Goal: Information Seeking & Learning: Learn about a topic

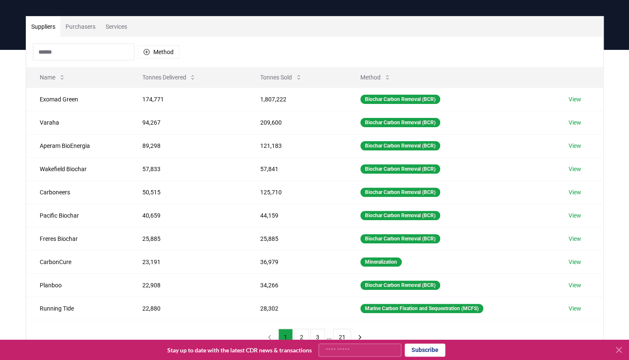
scroll to position [10, 0]
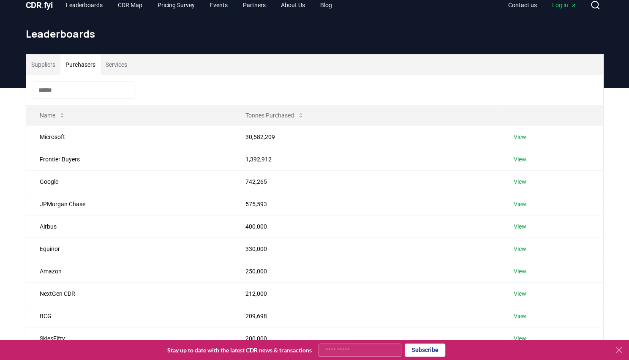
click at [82, 66] on button "Purchasers" at bounding box center [80, 65] width 40 height 20
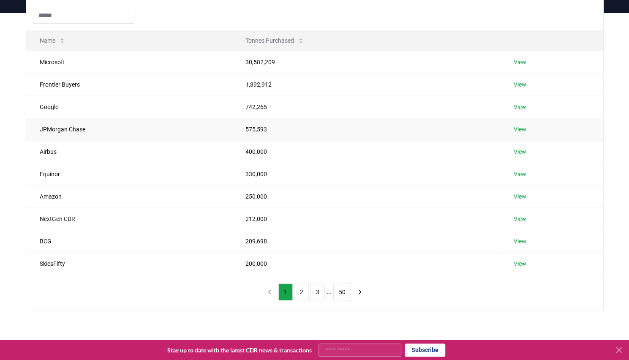
scroll to position [137, 0]
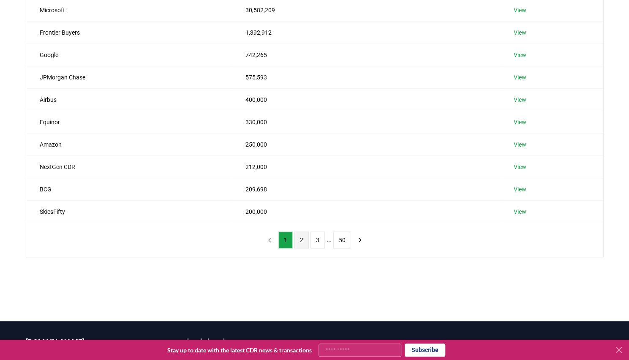
click at [303, 242] on button "2" at bounding box center [302, 240] width 14 height 17
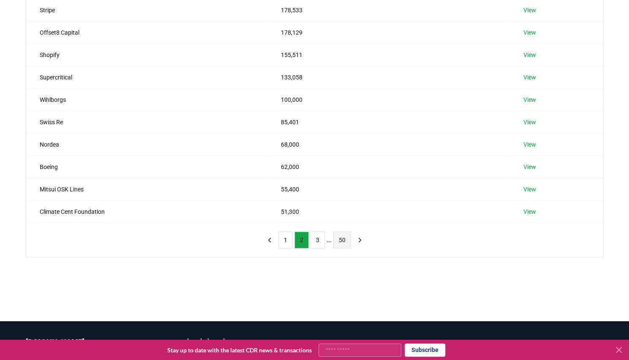
click at [341, 239] on button "50" at bounding box center [342, 240] width 18 height 17
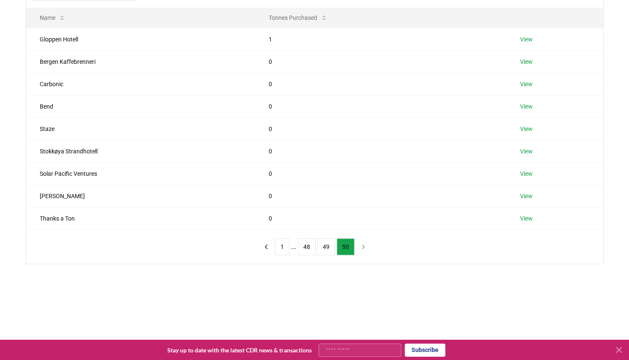
scroll to position [95, 0]
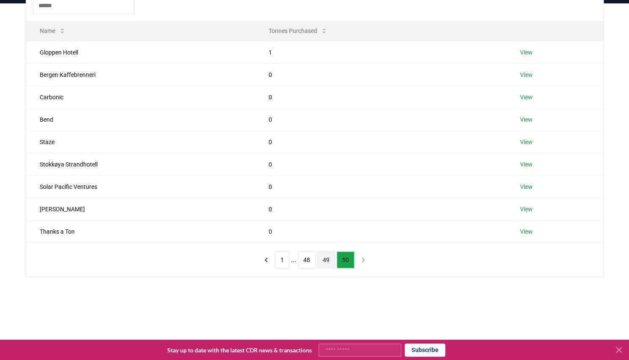
click at [326, 264] on button "49" at bounding box center [326, 259] width 18 height 17
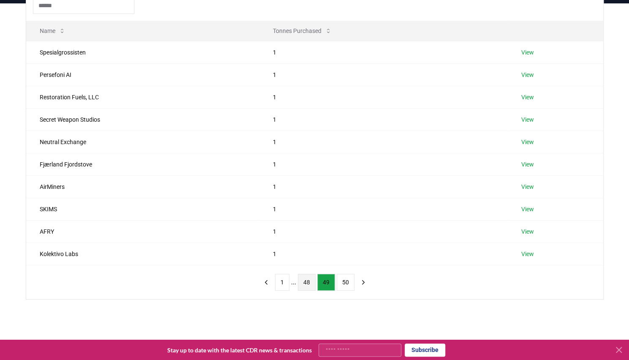
click at [311, 282] on button "48" at bounding box center [307, 282] width 18 height 17
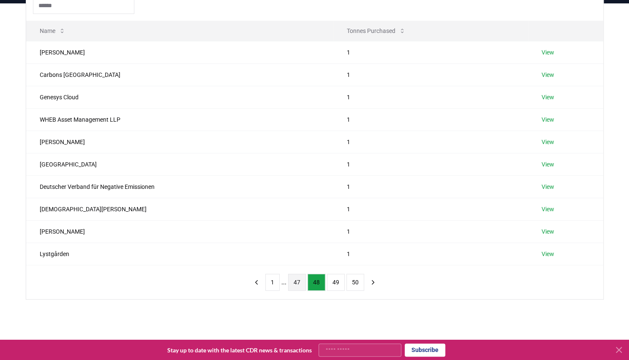
click at [296, 283] on button "47" at bounding box center [297, 282] width 18 height 17
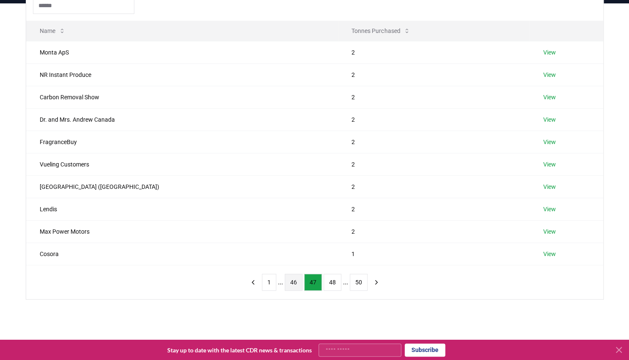
click at [297, 282] on button "46" at bounding box center [294, 282] width 18 height 17
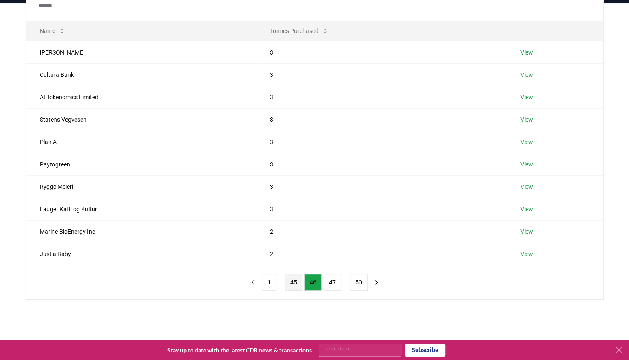
click at [292, 281] on button "45" at bounding box center [294, 282] width 18 height 17
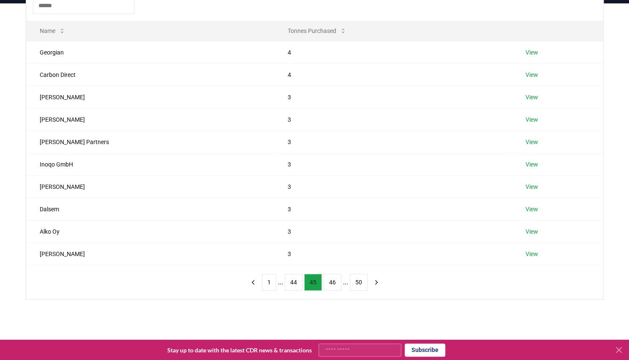
click at [292, 281] on button "44" at bounding box center [294, 282] width 18 height 17
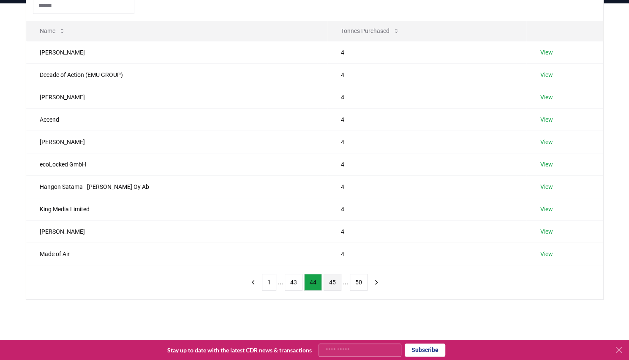
click at [292, 281] on button "43" at bounding box center [294, 282] width 18 height 17
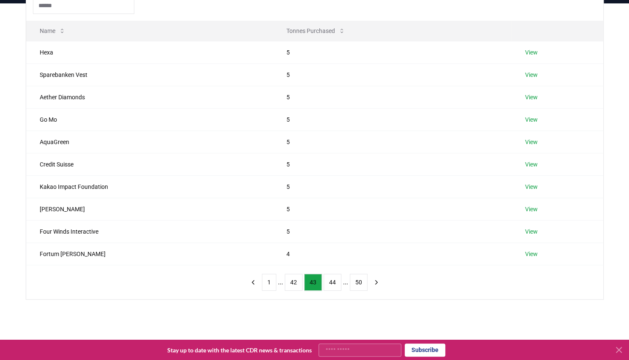
click at [292, 281] on button "42" at bounding box center [294, 282] width 18 height 17
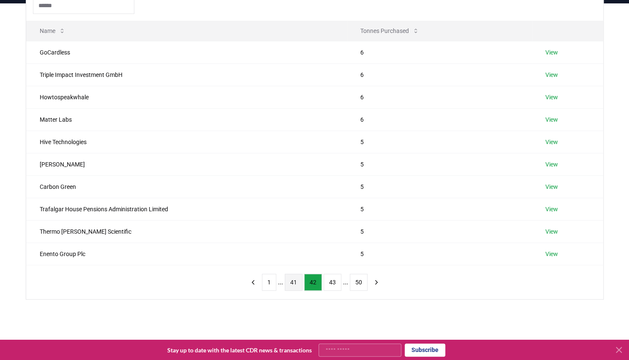
click at [294, 284] on button "41" at bounding box center [294, 282] width 18 height 17
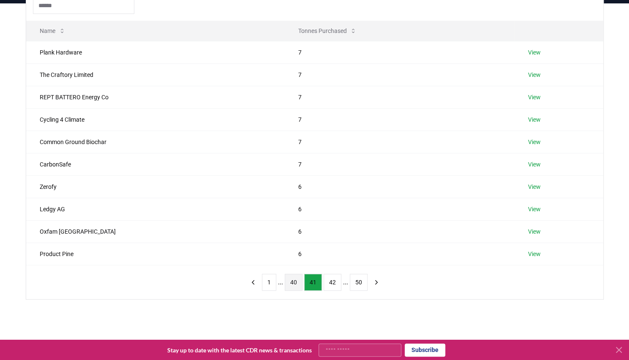
click at [296, 287] on button "40" at bounding box center [294, 282] width 18 height 17
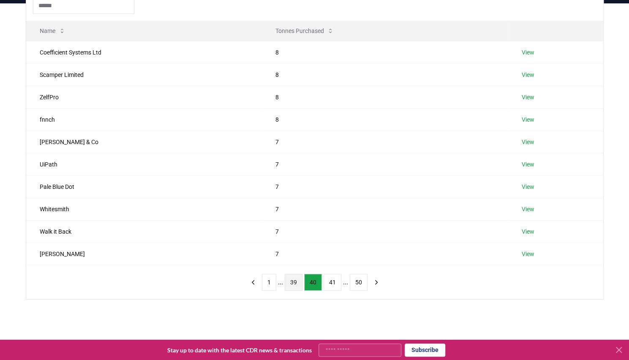
click at [292, 285] on button "39" at bounding box center [294, 282] width 18 height 17
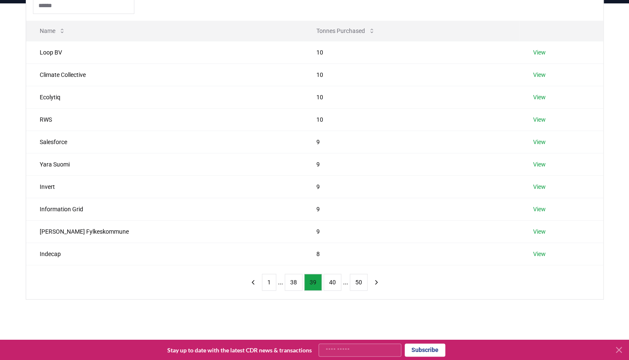
click at [292, 285] on button "38" at bounding box center [294, 282] width 18 height 17
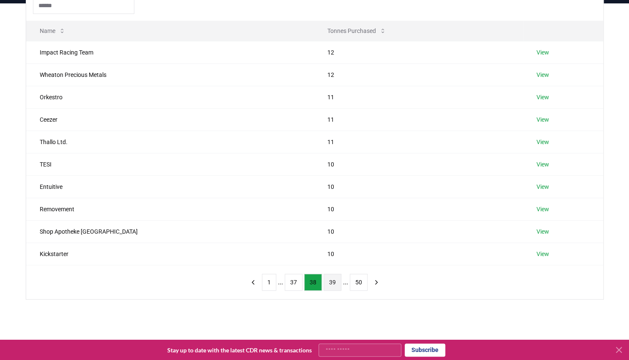
click at [326, 282] on button "39" at bounding box center [333, 282] width 18 height 17
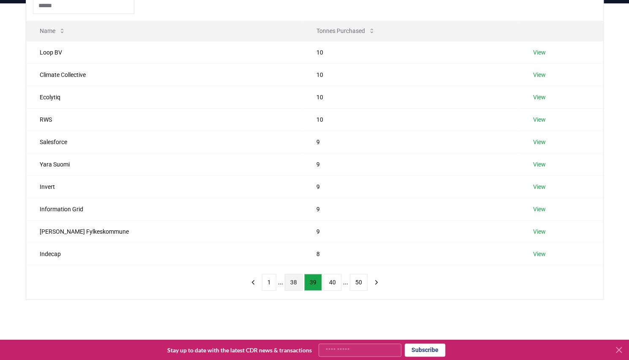
click at [293, 284] on button "38" at bounding box center [294, 282] width 18 height 17
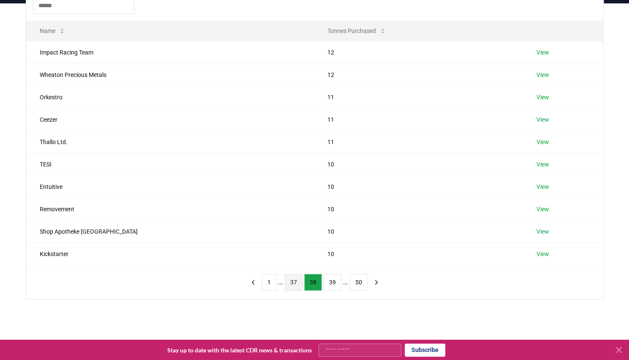
click at [292, 279] on button "37" at bounding box center [294, 282] width 18 height 17
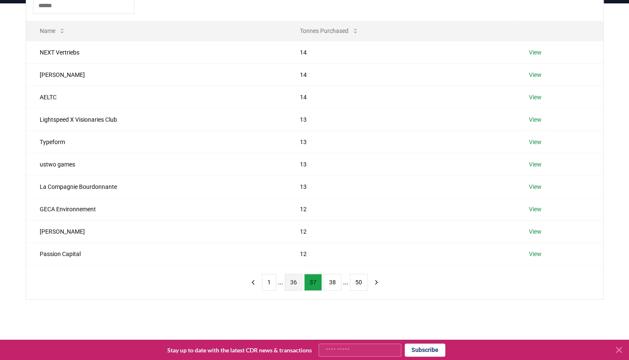
click at [299, 282] on button "36" at bounding box center [294, 282] width 18 height 17
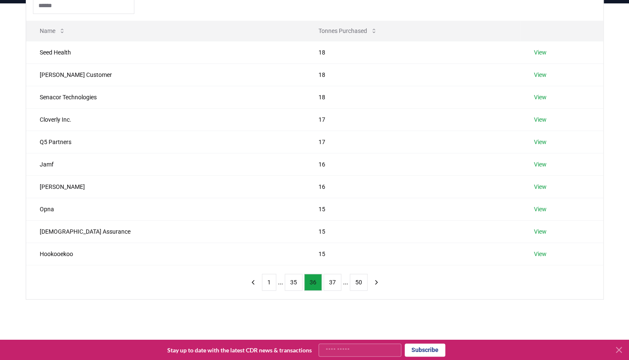
click at [299, 282] on button "35" at bounding box center [294, 282] width 18 height 17
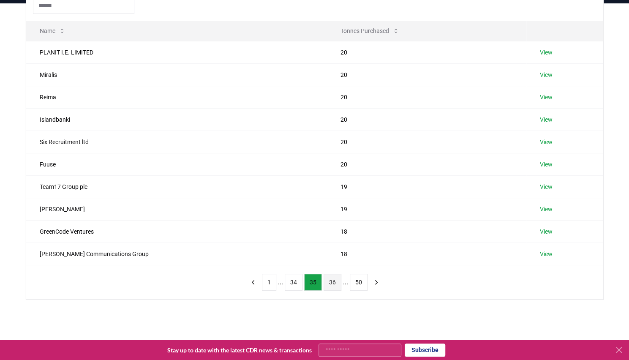
click at [299, 282] on button "34" at bounding box center [294, 282] width 18 height 17
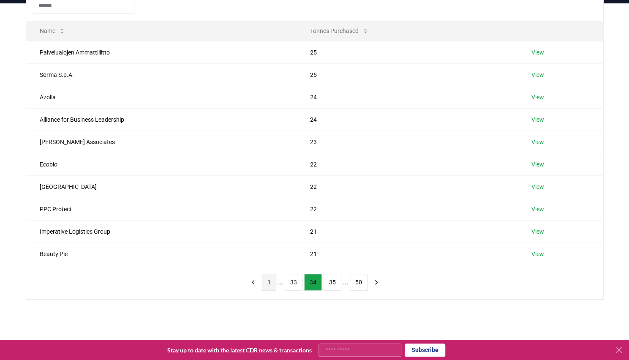
click at [272, 283] on button "1" at bounding box center [269, 282] width 14 height 17
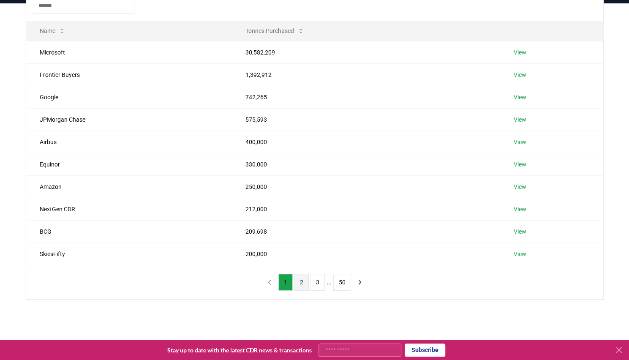
click at [300, 282] on button "2" at bounding box center [302, 282] width 14 height 17
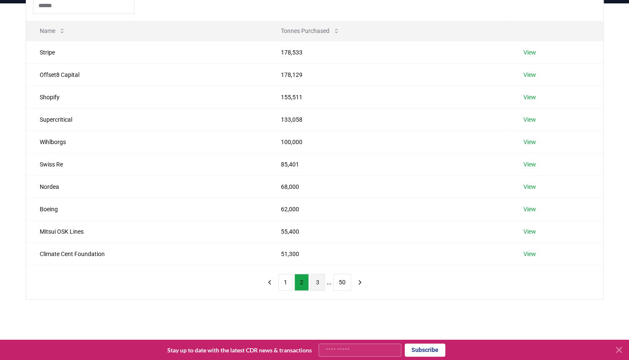
click at [315, 283] on button "3" at bounding box center [318, 282] width 14 height 17
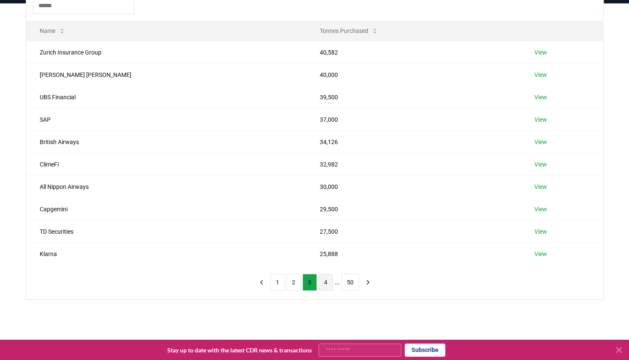
click at [324, 280] on button "4" at bounding box center [326, 282] width 14 height 17
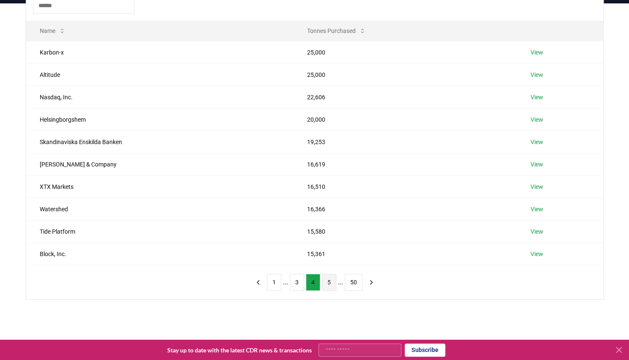
click at [325, 280] on button "5" at bounding box center [329, 282] width 14 height 17
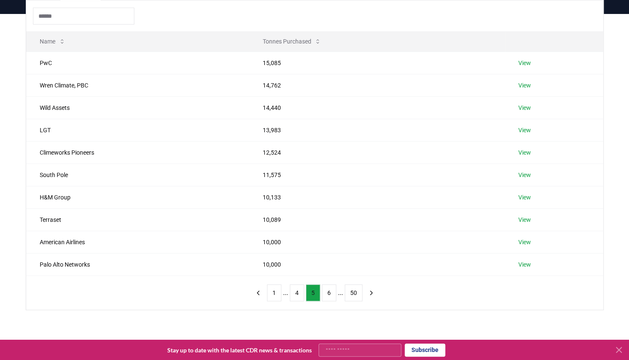
scroll to position [85, 0]
click at [330, 296] on button "6" at bounding box center [329, 292] width 14 height 17
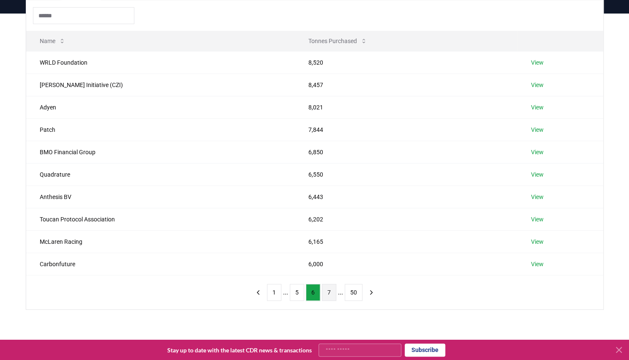
click at [330, 295] on button "7" at bounding box center [329, 292] width 14 height 17
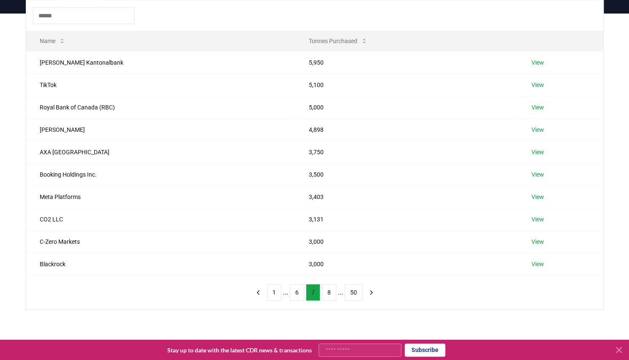
click at [330, 295] on button "8" at bounding box center [329, 292] width 14 height 17
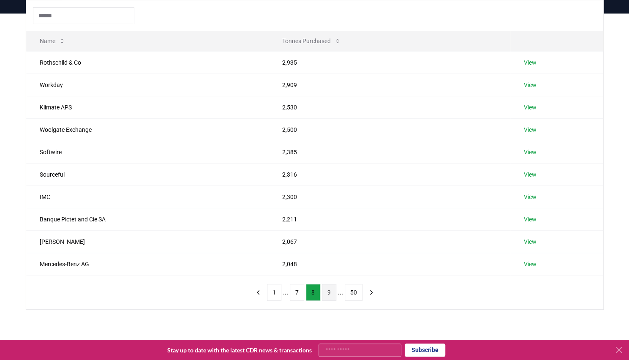
click at [330, 295] on button "9" at bounding box center [329, 292] width 14 height 17
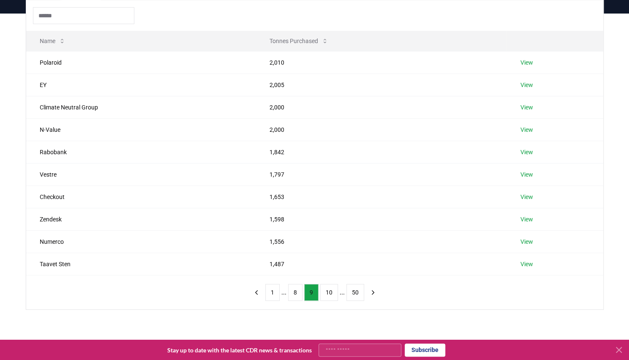
click at [330, 295] on button "10" at bounding box center [329, 292] width 18 height 17
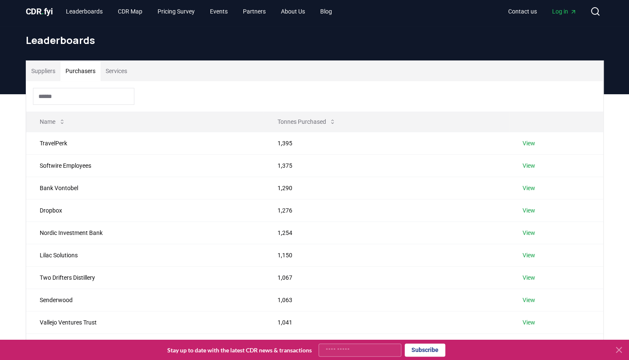
scroll to position [0, 0]
